Goal: Transaction & Acquisition: Purchase product/service

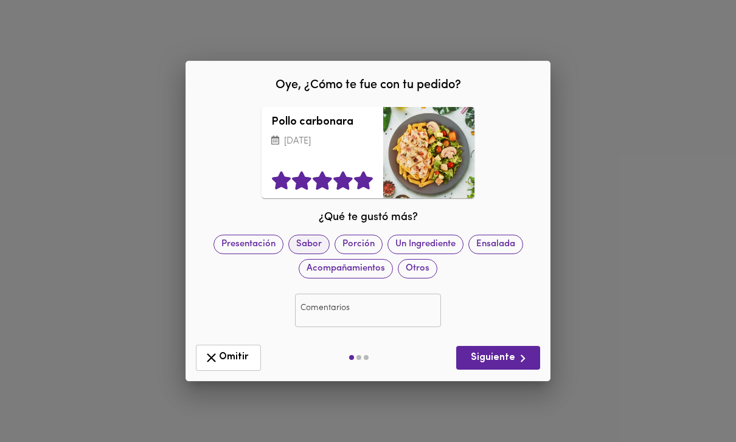
click at [309, 249] on span "Sabor" at bounding box center [309, 244] width 40 height 13
click at [487, 360] on span "Siguiente" at bounding box center [498, 358] width 64 height 15
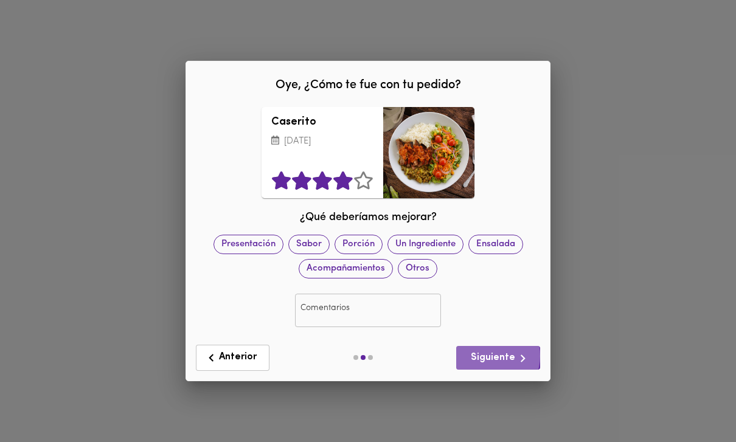
click at [492, 356] on span "Siguiente" at bounding box center [498, 358] width 64 height 15
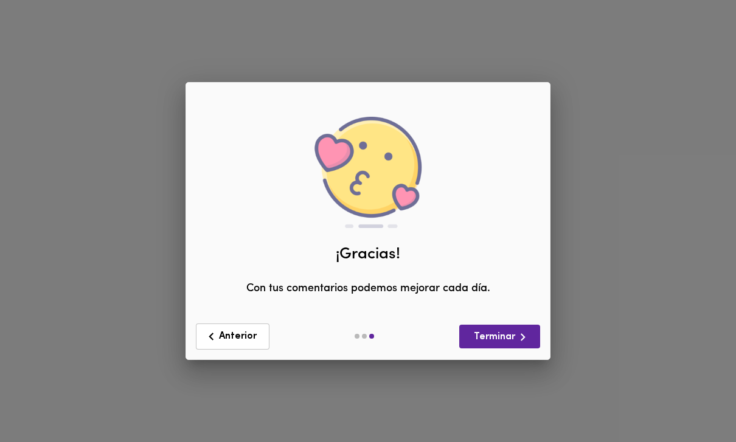
click at [502, 344] on span "Terminar" at bounding box center [499, 337] width 61 height 15
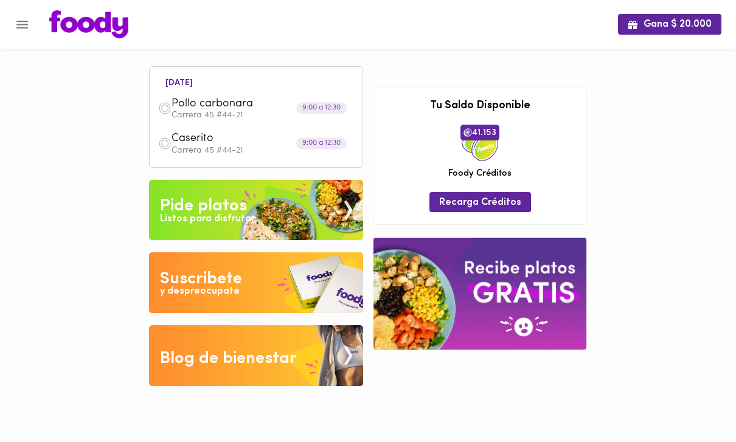
click at [300, 216] on img at bounding box center [256, 210] width 214 height 61
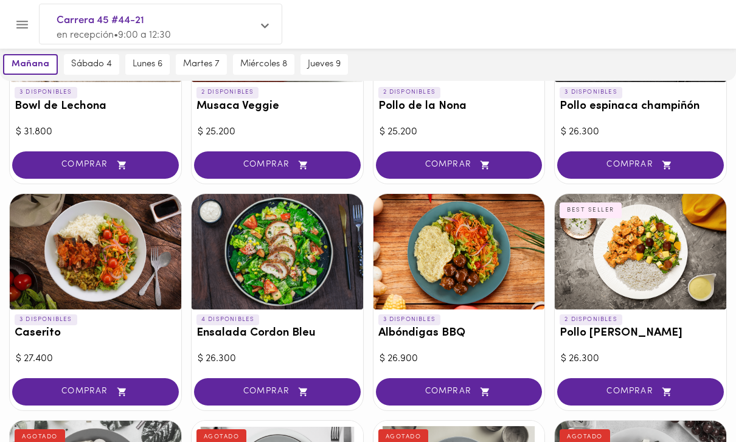
scroll to position [201, 0]
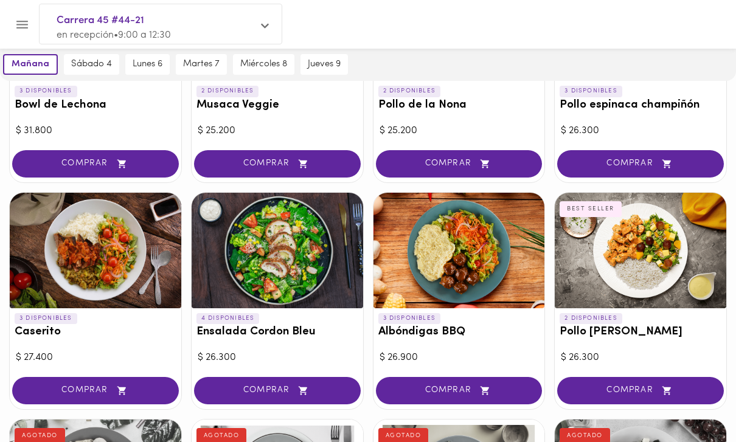
click at [413, 322] on div "3 DISPONIBLES Albóndigas BBQ" at bounding box center [460, 328] width 172 height 40
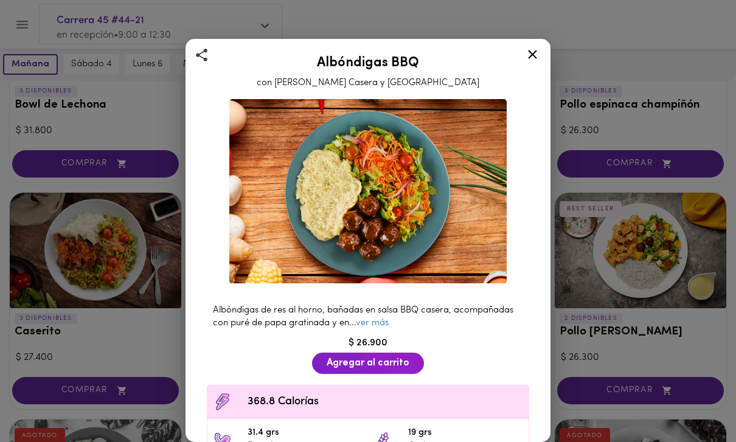
click at [376, 322] on link "ver más" at bounding box center [372, 323] width 33 height 9
click at [635, 327] on div "Albóndigas BBQ con Salsa Barbacoa Casera y Puré Albóndigas de res al horno, bañ…" at bounding box center [368, 221] width 736 height 442
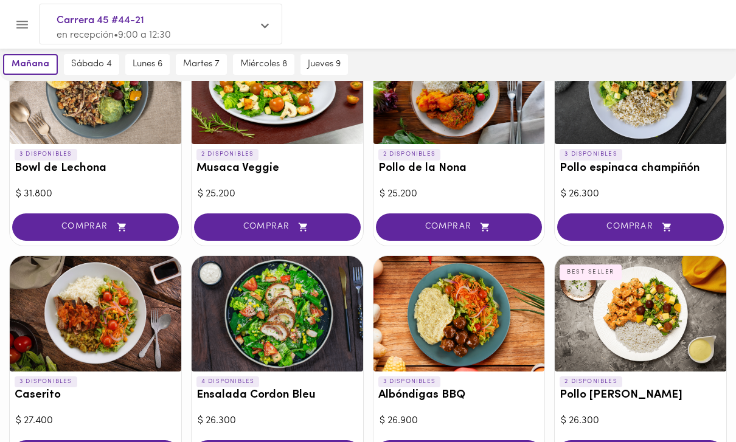
scroll to position [135, 0]
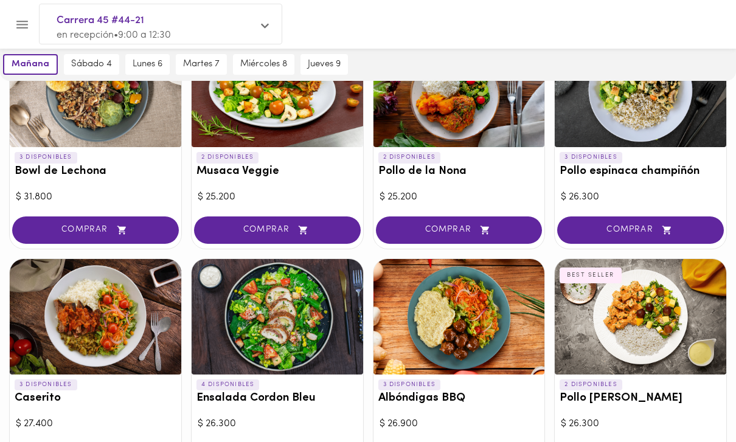
click at [277, 408] on div "4 DISPONIBLES Ensalada Cordon Bleu" at bounding box center [278, 395] width 172 height 40
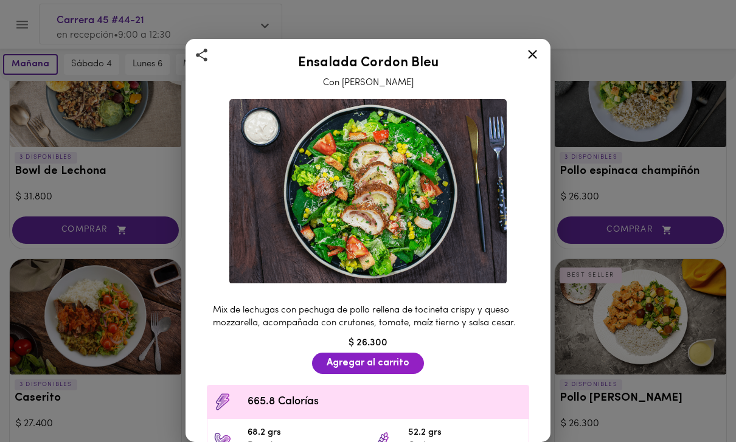
click at [600, 358] on div "Ensalada Cordon Bleu Con Aderezo Cesar Mix de lechugas con pechuga de pollo rel…" at bounding box center [368, 221] width 736 height 442
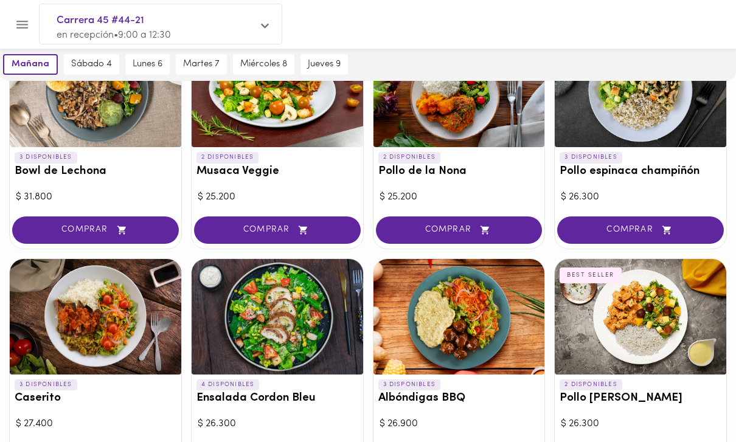
click at [151, 365] on div at bounding box center [96, 317] width 172 height 116
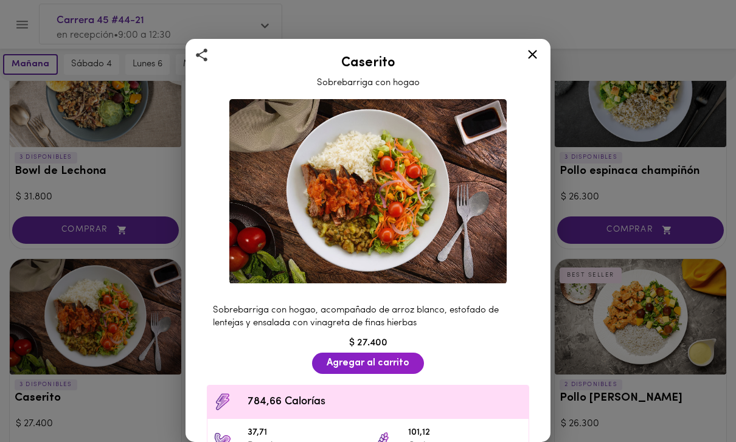
click at [389, 363] on span "Agregar al carrito" at bounding box center [368, 364] width 83 height 12
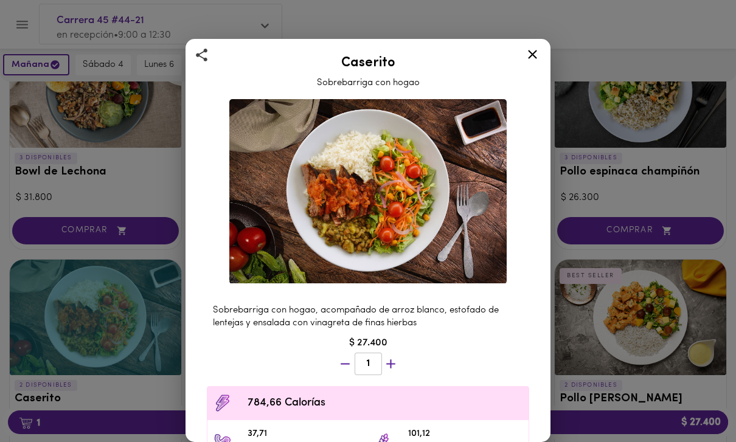
click at [571, 289] on div "Caserito Sobrebarriga con hogao Sobrebarriga con hogao, acompañado de arroz bla…" at bounding box center [368, 221] width 736 height 442
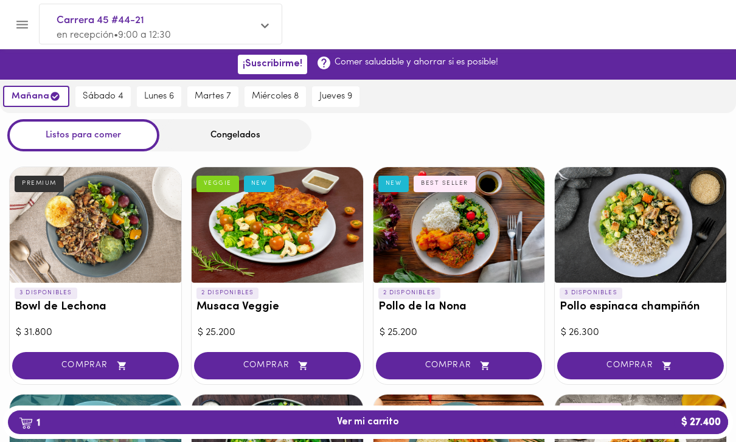
click at [24, 28] on icon "Menu" at bounding box center [22, 25] width 12 height 8
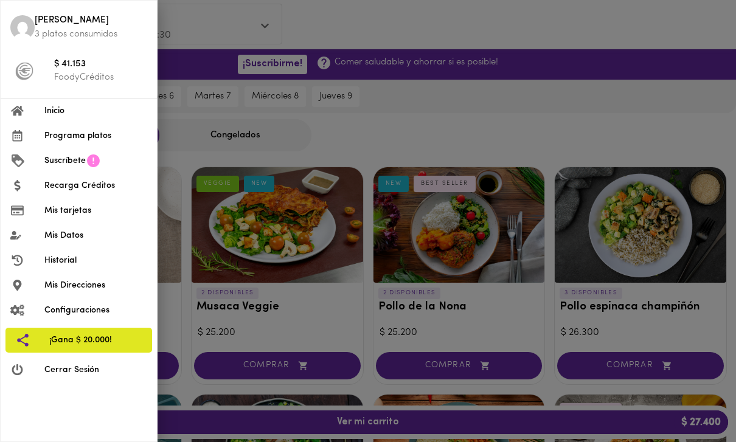
click at [356, 160] on div at bounding box center [368, 221] width 736 height 442
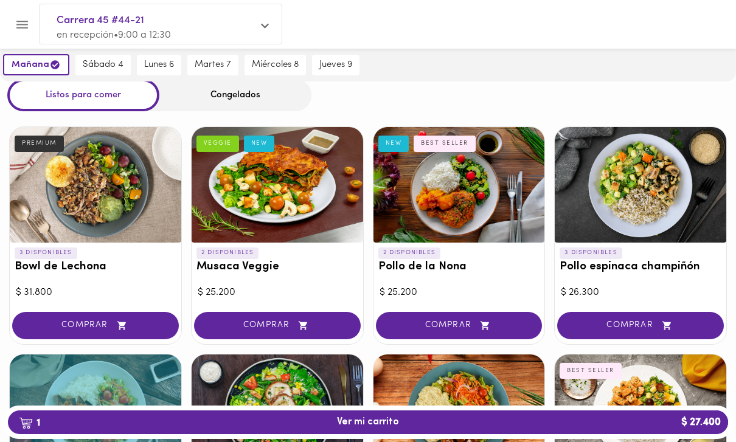
scroll to position [38, 0]
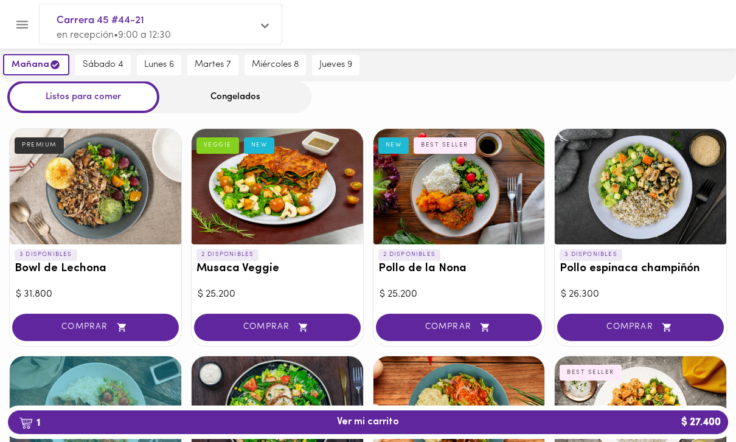
click at [25, 24] on icon "Menu" at bounding box center [22, 25] width 12 height 8
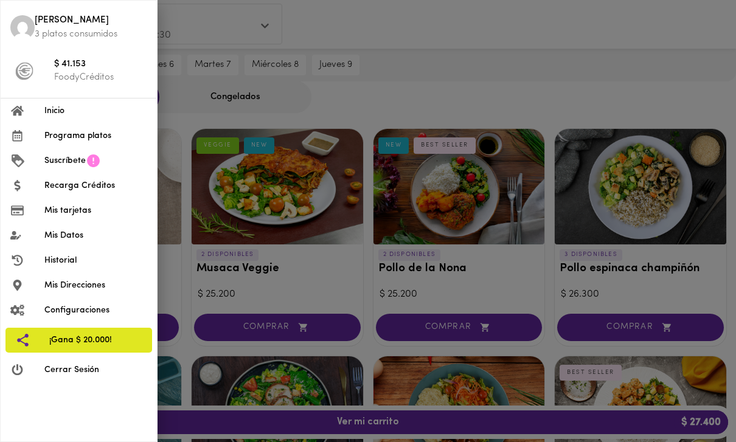
click at [97, 80] on p "FoodyCréditos" at bounding box center [100, 77] width 93 height 13
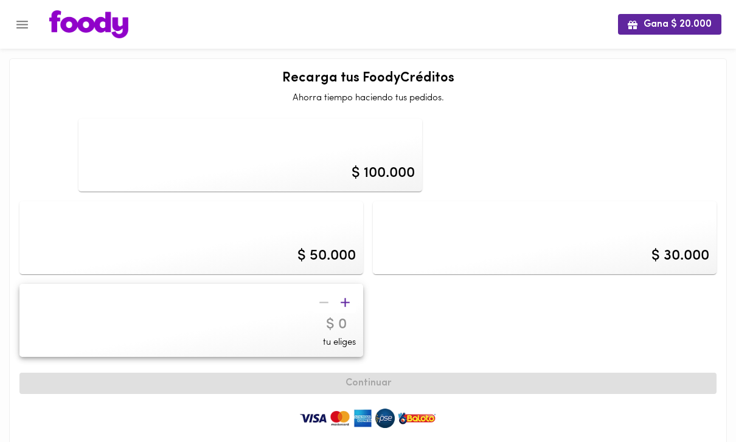
click at [579, 288] on div "$ 100.000 $ 50.000 $ 30.000 tu eliges" at bounding box center [368, 238] width 707 height 248
click at [571, 258] on div "$ 30.000" at bounding box center [545, 237] width 344 height 73
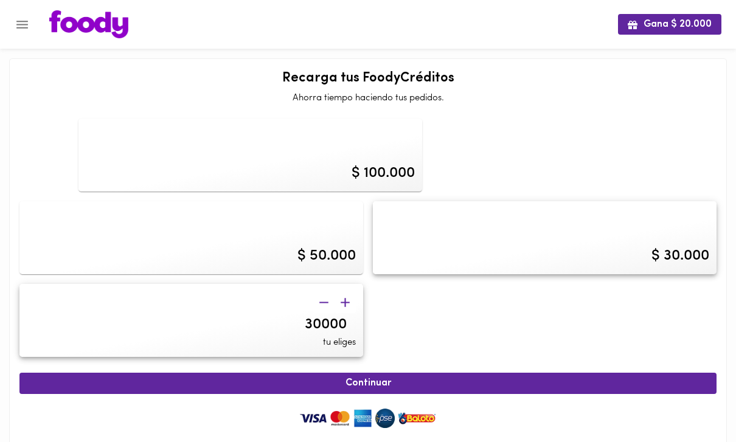
type input "30000"
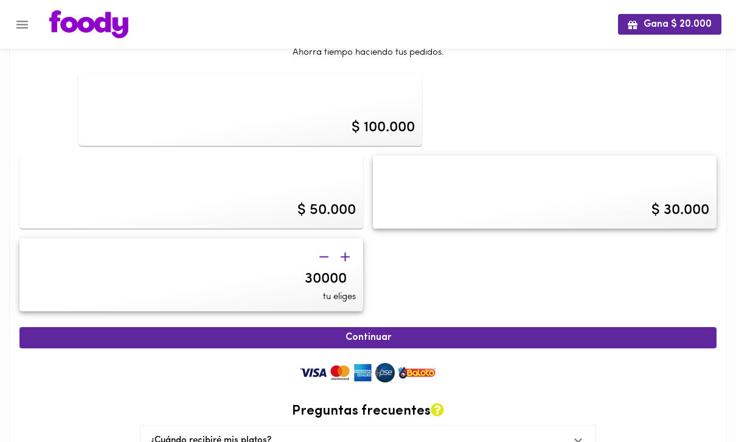
scroll to position [61, 0]
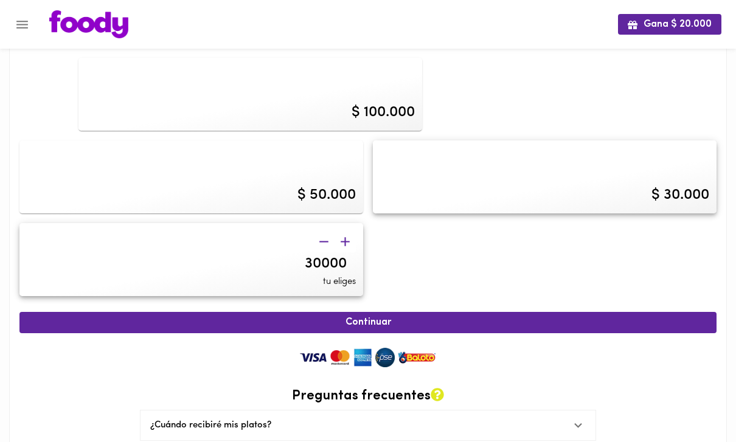
click at [386, 325] on span "Continuar" at bounding box center [368, 323] width 670 height 12
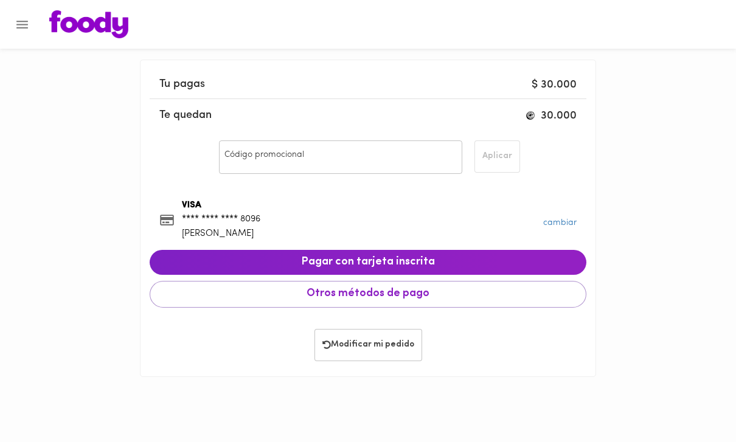
click at [311, 262] on span "Pagar con tarjeta inscrita" at bounding box center [367, 262] width 417 height 13
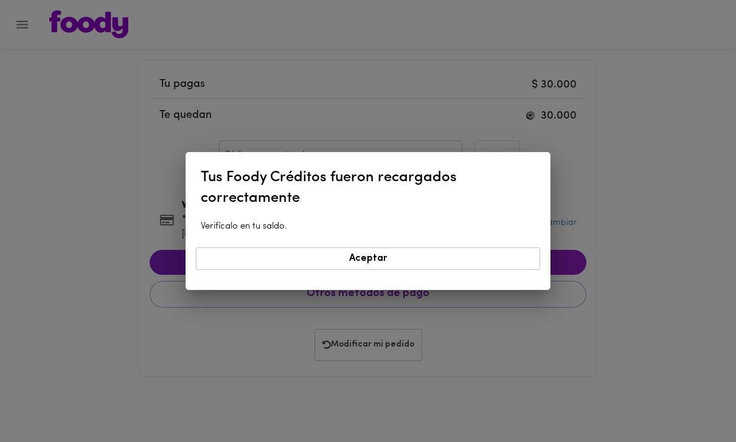
click at [365, 254] on span "Aceptar" at bounding box center [368, 259] width 329 height 12
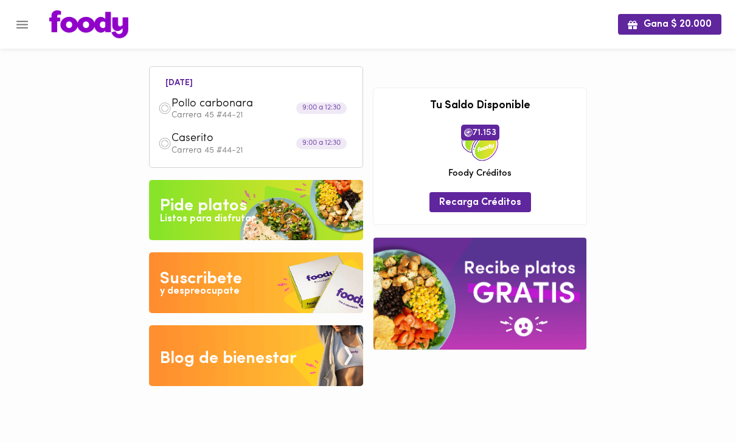
click at [280, 209] on img at bounding box center [256, 210] width 214 height 61
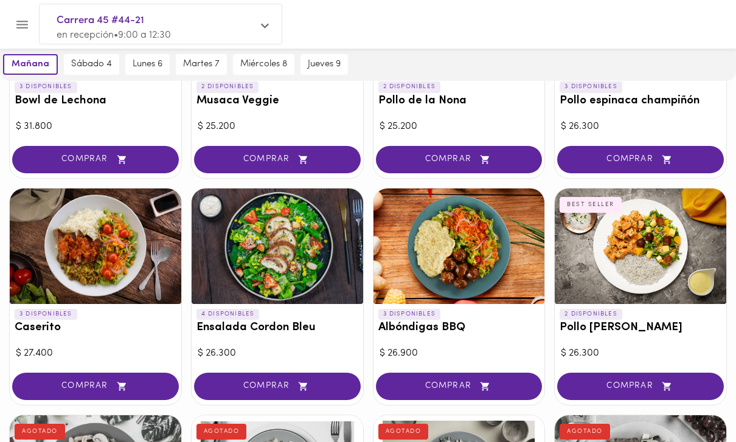
scroll to position [207, 0]
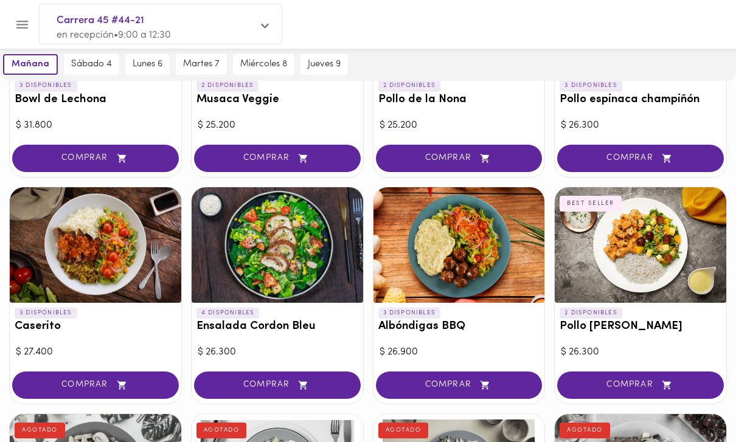
click at [159, 384] on span "COMPRAR" at bounding box center [95, 385] width 136 height 10
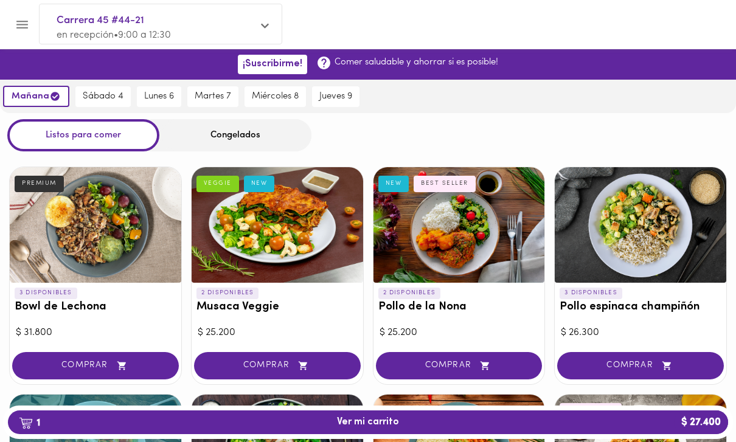
scroll to position [1, 0]
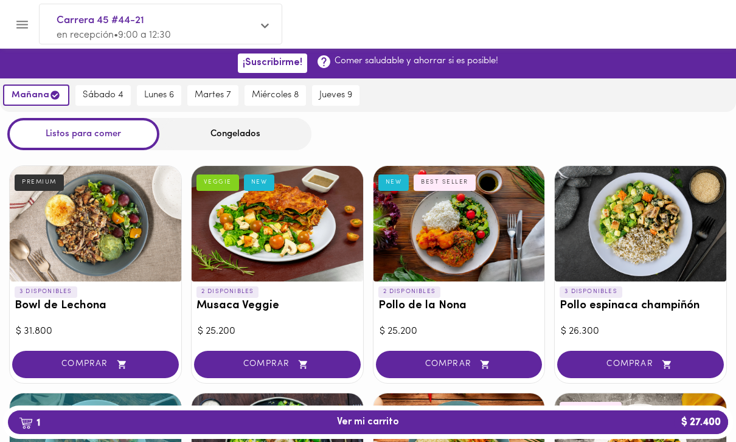
click at [320, 293] on div "2 DISPONIBLES Musaca Veggie VEGGIE NEW" at bounding box center [278, 302] width 172 height 40
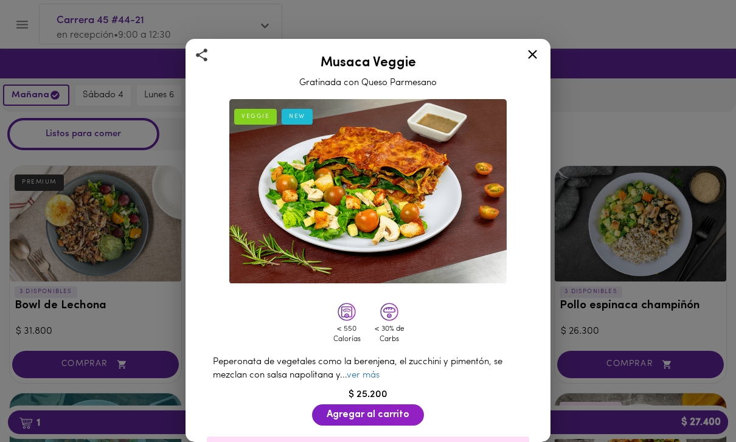
click at [608, 378] on div "Musaca Veggie Gratinada con Queso Parmesano VEGGIE NEW < 550 Calorías < 30% de …" at bounding box center [368, 221] width 736 height 442
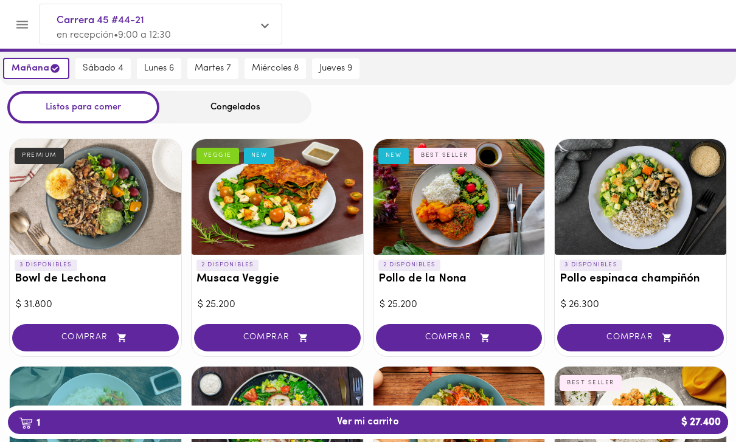
scroll to position [29, 0]
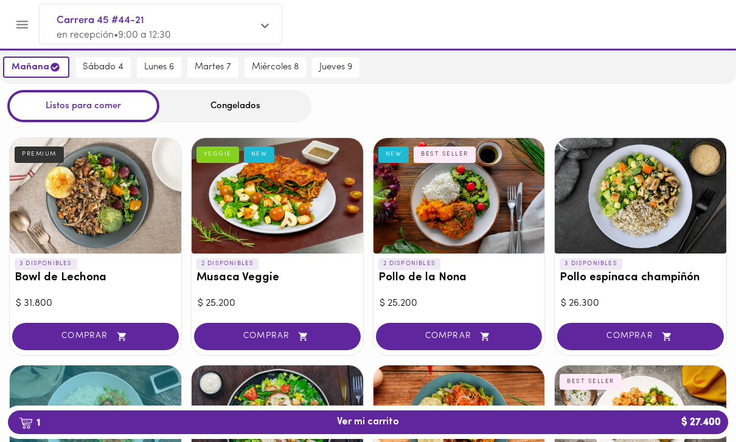
click at [513, 274] on h3 "Pollo de la Nona" at bounding box center [459, 278] width 162 height 13
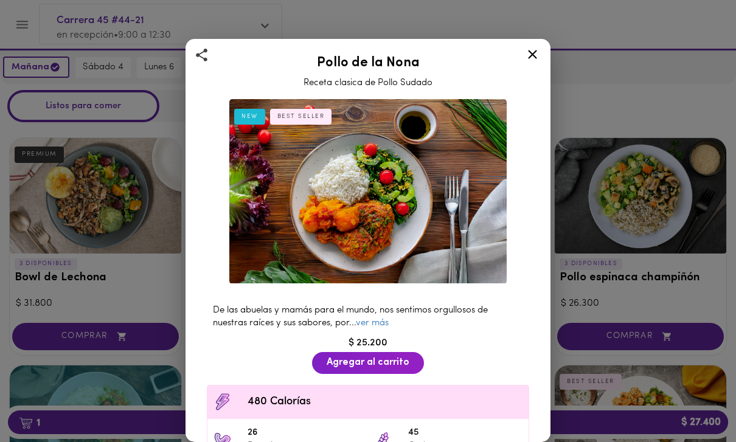
click at [385, 326] on link "ver más" at bounding box center [372, 323] width 33 height 9
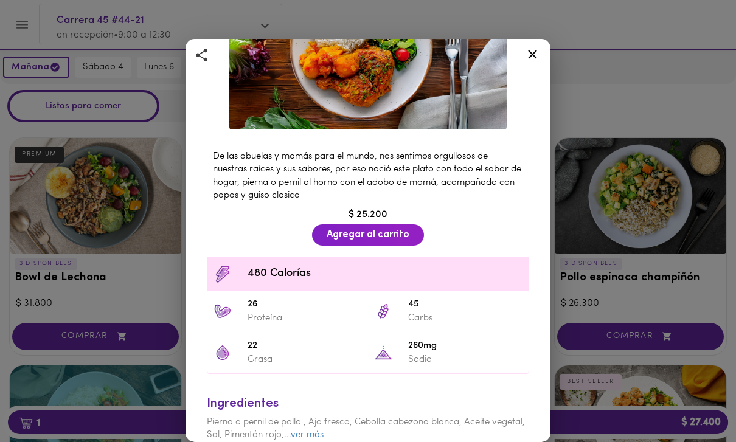
scroll to position [153, 0]
click at [398, 243] on button "Agregar al carrito" at bounding box center [368, 235] width 112 height 21
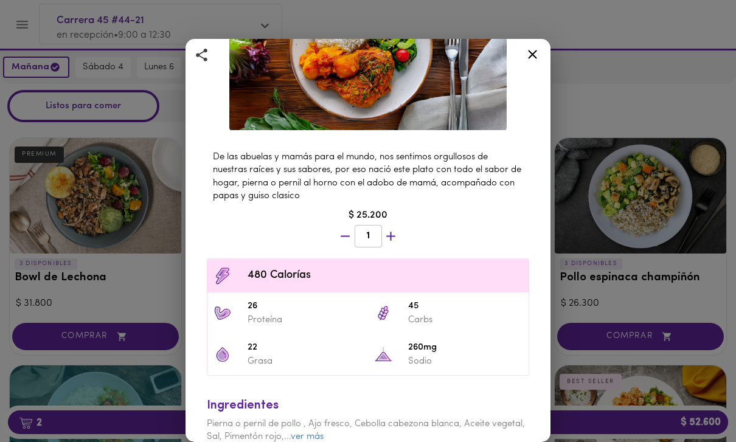
click at [310, 424] on span "Pierna o pernil de pollo , Ajo fresco, Cebolla cabezona blanca, Aceite vegetal,…" at bounding box center [366, 431] width 318 height 22
click at [312, 434] on span "Pierna o pernil de pollo , Ajo fresco, Cebolla cabezona blanca, Aceite vegetal,…" at bounding box center [366, 450] width 318 height 61
click at [314, 435] on link "ver más" at bounding box center [307, 437] width 33 height 9
click at [614, 310] on div "Pollo de la Nona Receta clasica de Pollo Sudado NEW BEST SELLER De las abuelas …" at bounding box center [368, 221] width 736 height 442
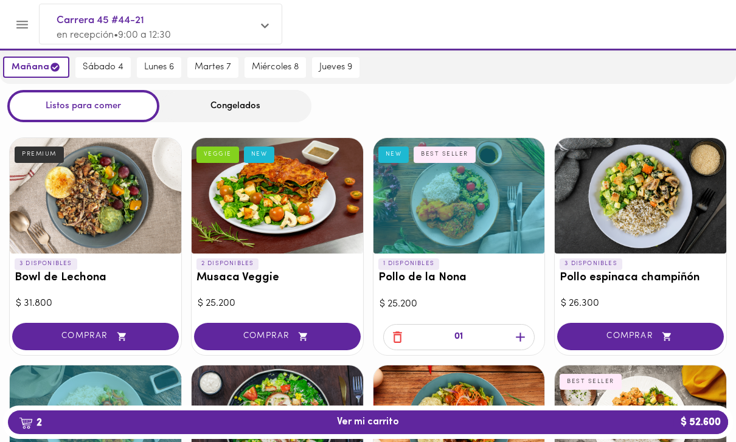
click at [565, 434] on button "2 Ver mi carrito $ 52.600" at bounding box center [368, 423] width 720 height 24
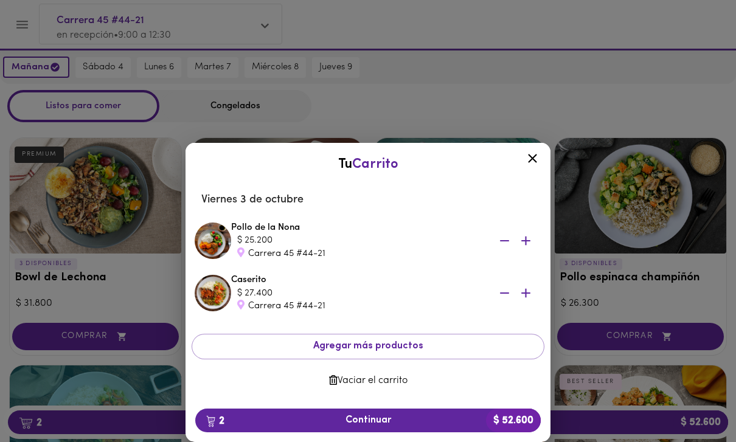
click at [478, 426] on span "2 Continuar $ 52.600" at bounding box center [368, 421] width 326 height 12
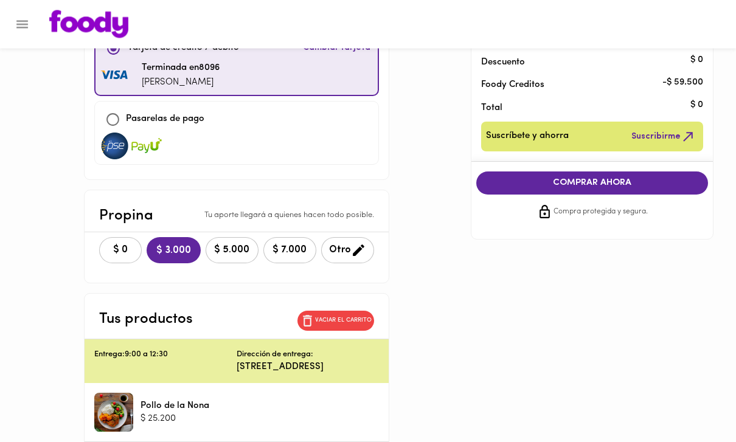
scroll to position [103, 0]
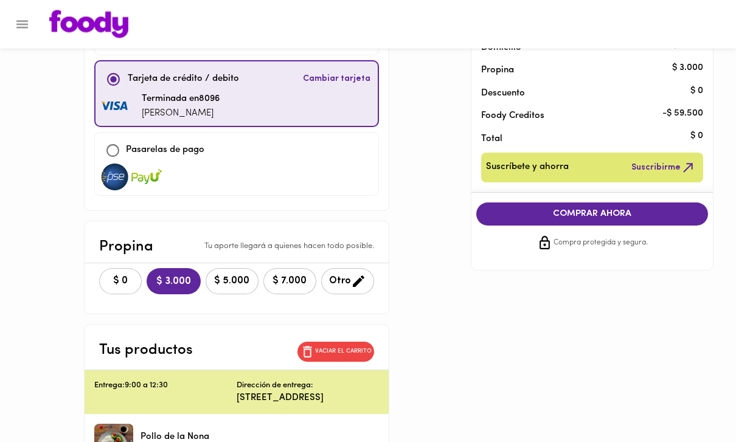
click at [540, 211] on span "COMPRAR AHORA" at bounding box center [592, 214] width 208 height 11
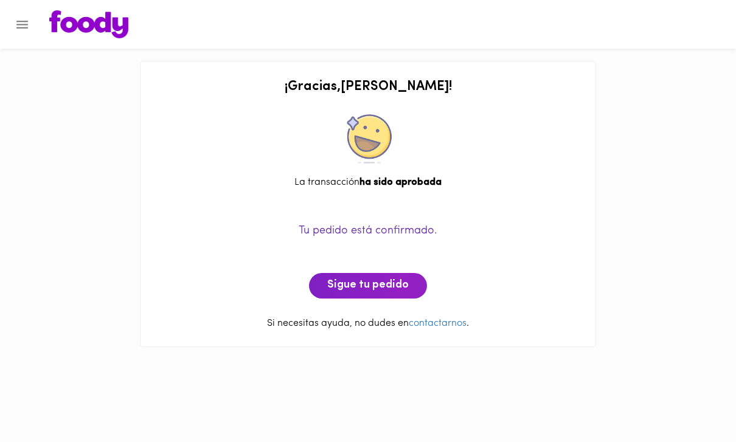
click at [23, 22] on icon "Menu" at bounding box center [22, 24] width 15 height 15
